Goal: Task Accomplishment & Management: Manage account settings

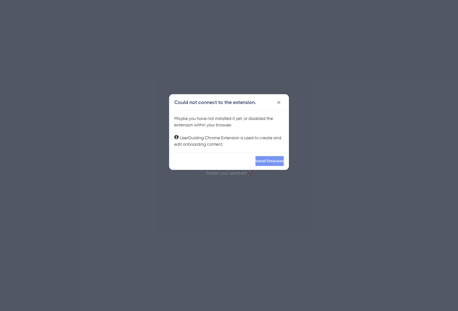
click at [260, 160] on span "Install Extension" at bounding box center [269, 161] width 28 height 5
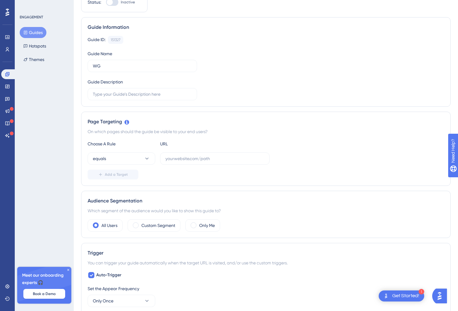
scroll to position [51, 0]
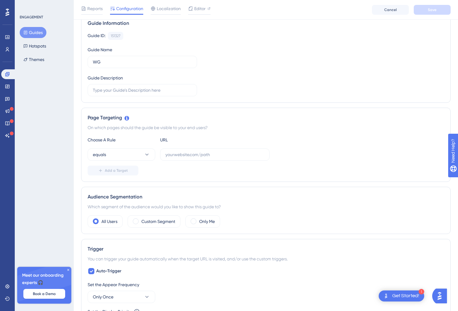
drag, startPoint x: 115, startPoint y: 129, endPoint x: 226, endPoint y: 126, distance: 110.6
click at [226, 126] on div "On which pages should the guide be visible to your end users?" at bounding box center [266, 127] width 356 height 7
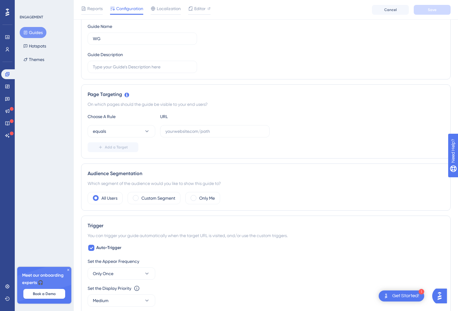
scroll to position [82, 0]
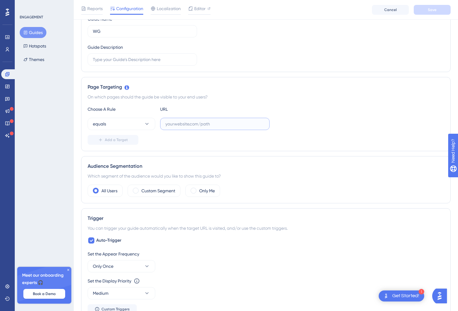
click at [200, 126] on input "text" at bounding box center [214, 124] width 99 height 7
type input "live.whatagraph.com"
click at [409, 150] on div "Page Targeting On which pages should the guide be visible to your end users? Ch…" at bounding box center [265, 114] width 369 height 74
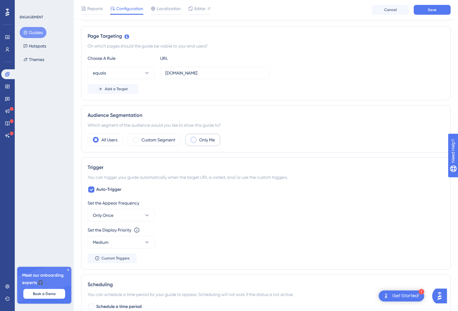
click at [201, 140] on label "Only Me" at bounding box center [207, 139] width 16 height 7
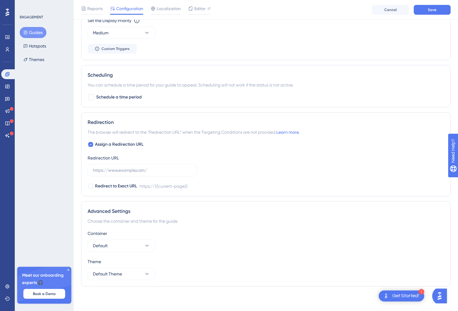
scroll to position [0, 0]
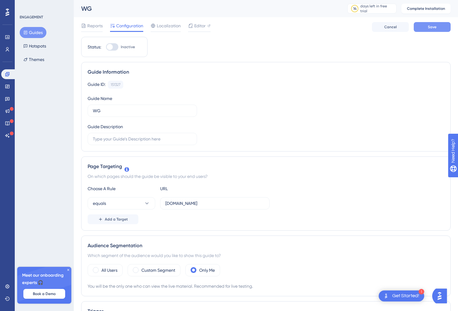
click at [427, 24] on button "Save" at bounding box center [431, 27] width 37 height 10
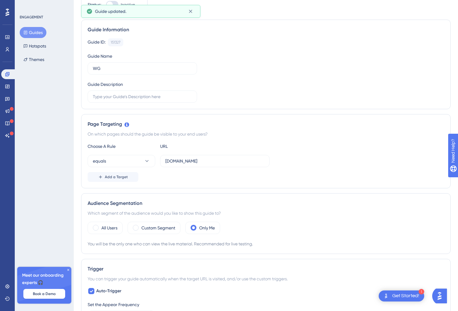
scroll to position [141, 0]
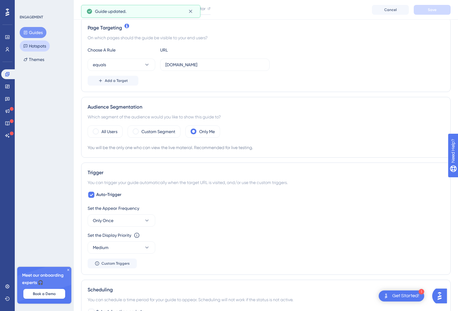
click at [38, 46] on button "Hotspots" at bounding box center [35, 46] width 30 height 11
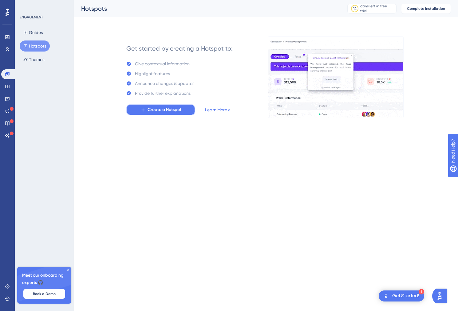
click at [144, 110] on icon at bounding box center [142, 109] width 3 height 3
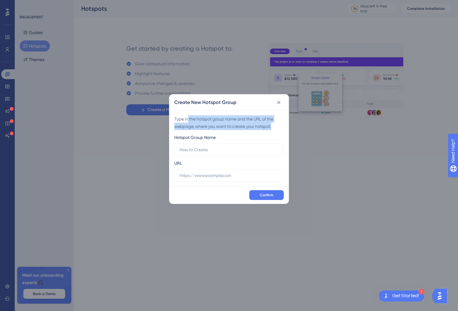
drag, startPoint x: 187, startPoint y: 120, endPoint x: 254, endPoint y: 131, distance: 67.8
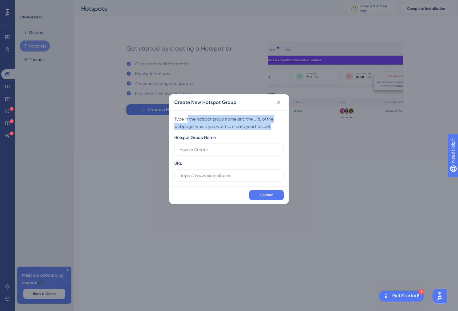
click at [254, 131] on div "Type in the hotspot group name and the URL of the webpage, where you want to cr…" at bounding box center [228, 149] width 119 height 76
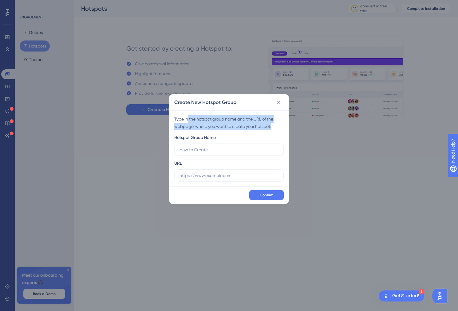
click at [254, 131] on div "Type in the hotspot group name and the URL of the webpage, where you want to cr…" at bounding box center [228, 149] width 119 height 76
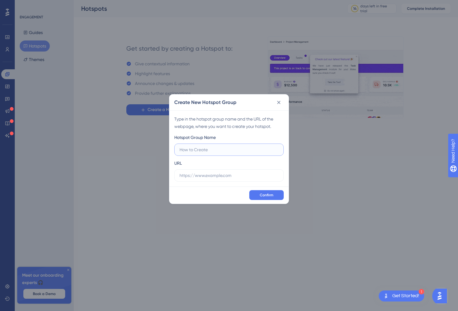
click at [217, 151] on input "text" at bounding box center [228, 149] width 99 height 7
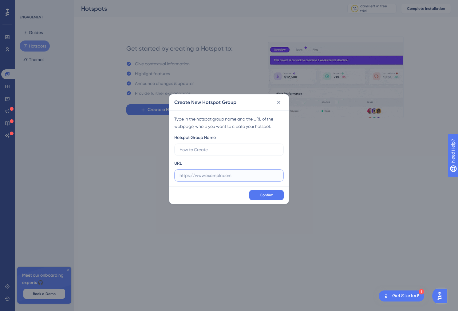
click at [202, 173] on input "text" at bounding box center [228, 175] width 99 height 7
type input "whatagraph.com"
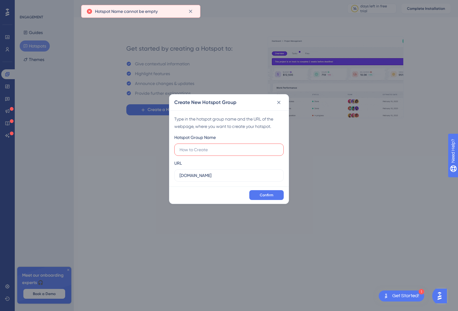
click at [198, 155] on label at bounding box center [228, 150] width 109 height 12
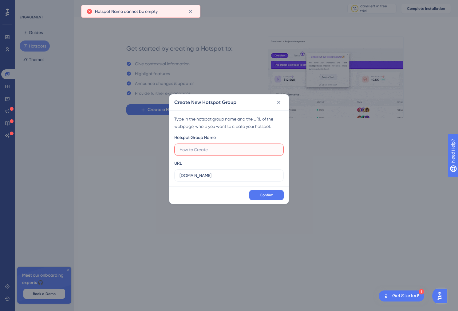
click at [198, 153] on input "text" at bounding box center [228, 149] width 99 height 7
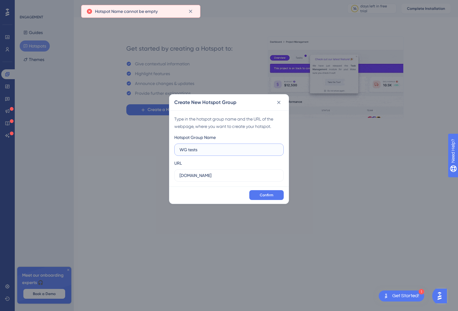
type input "WG tests"
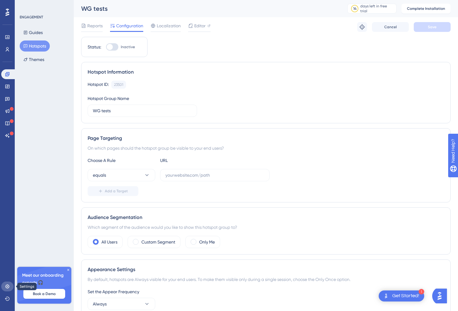
click at [9, 285] on icon at bounding box center [7, 286] width 5 height 5
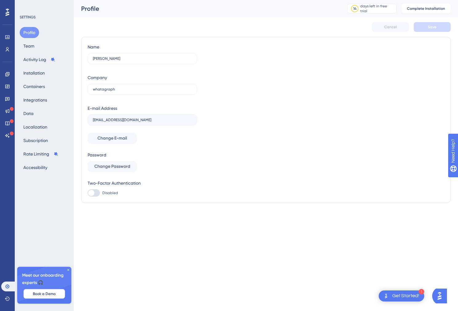
click at [48, 290] on button "Book a Demo" at bounding box center [44, 294] width 42 height 10
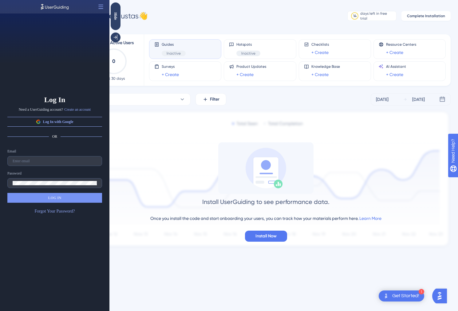
click at [71, 90] on div "Log In Need a UserGuiding account? Create an account Log In with Google OR Emai…" at bounding box center [54, 163] width 109 height 298
click at [54, 125] on button "Log In with Google" at bounding box center [54, 122] width 95 height 10
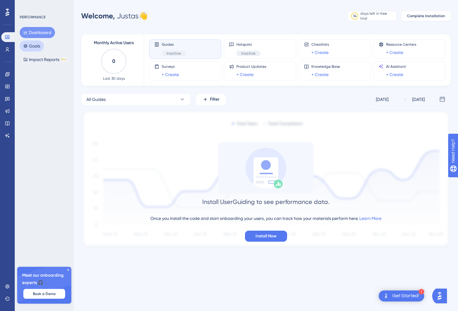
click at [41, 41] on button "Goals" at bounding box center [32, 46] width 24 height 11
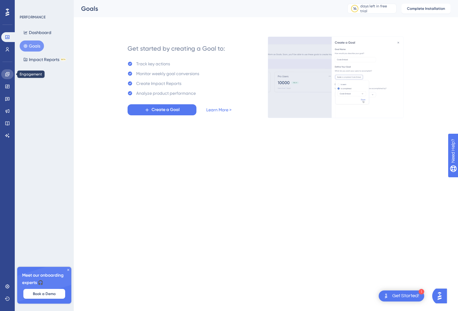
click at [11, 73] on link at bounding box center [7, 74] width 12 height 10
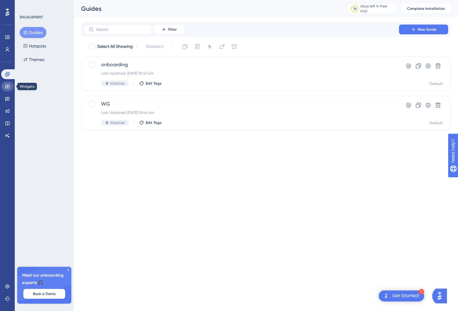
click at [8, 87] on icon at bounding box center [7, 86] width 5 height 5
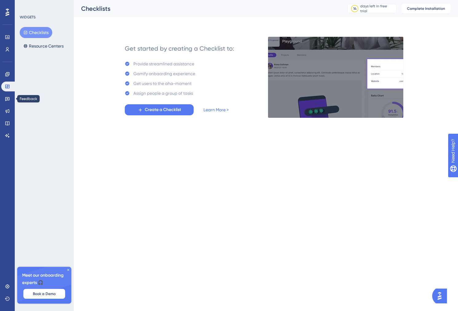
click at [8, 104] on div "Engagement Widgets Feedback Product Updates Knowledge Base AI Assistant" at bounding box center [7, 104] width 12 height 71
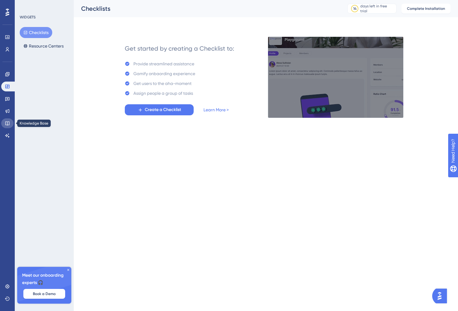
click at [7, 121] on icon at bounding box center [7, 123] width 5 height 5
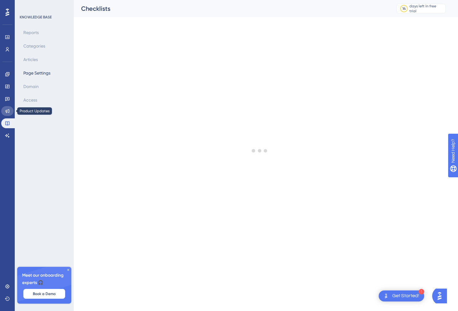
click at [7, 111] on icon at bounding box center [7, 111] width 5 height 5
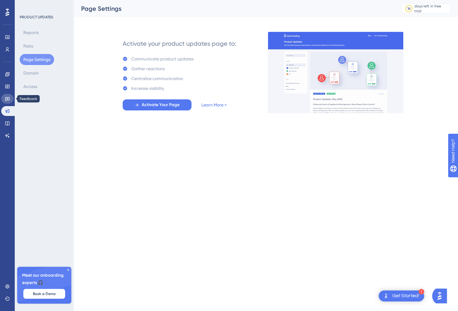
click at [10, 99] on icon at bounding box center [7, 98] width 5 height 5
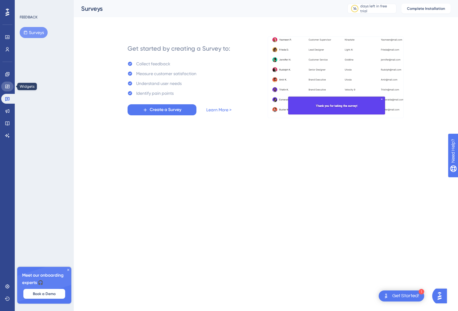
click at [8, 85] on icon at bounding box center [7, 86] width 5 height 5
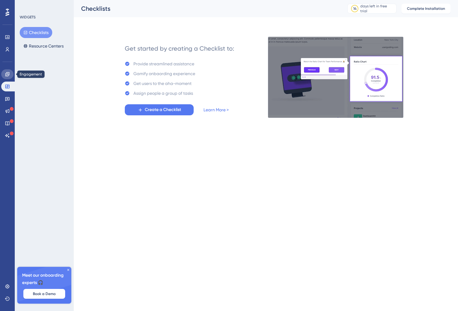
click at [11, 74] on link at bounding box center [7, 74] width 12 height 10
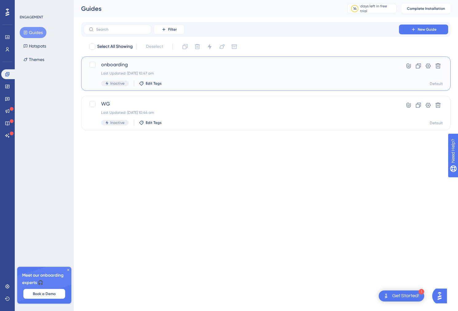
click at [142, 65] on span "onboarding" at bounding box center [241, 64] width 280 height 7
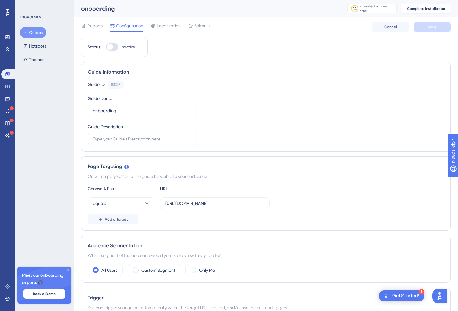
click at [109, 48] on div at bounding box center [110, 47] width 6 height 6
click at [106, 47] on input "Inactive" at bounding box center [106, 47] width 0 height 0
checkbox input "false"
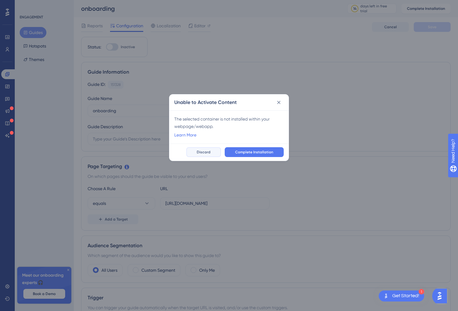
click at [206, 151] on span "Discard" at bounding box center [204, 152] width 14 height 5
